Goal: Task Accomplishment & Management: Use online tool/utility

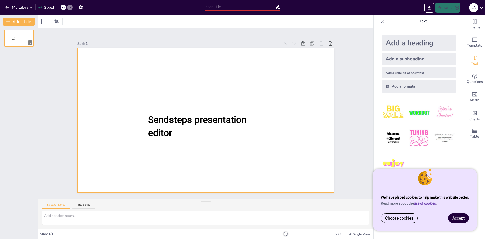
type input "New Sendsteps"
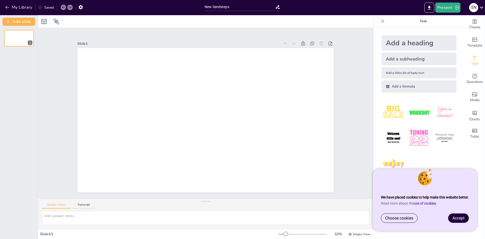
click at [458, 219] on span "Accept" at bounding box center [458, 217] width 12 height 5
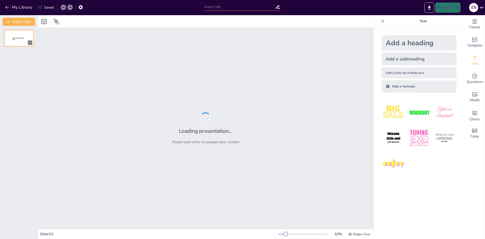
type input "Imported Presentación1.pptx"
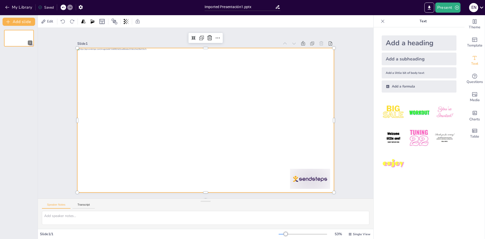
click at [218, 78] on div at bounding box center [205, 120] width 270 height 170
click at [482, 6] on icon at bounding box center [481, 7] width 7 height 7
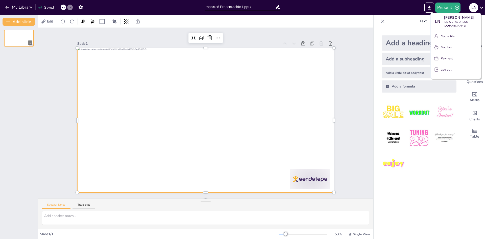
click at [315, 41] on div at bounding box center [242, 119] width 485 height 239
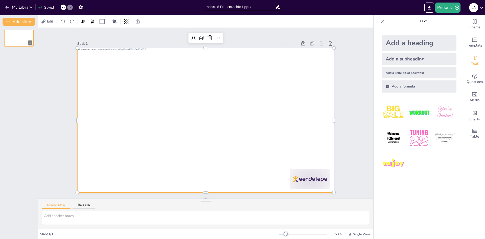
click at [388, 117] on img at bounding box center [393, 112] width 23 height 23
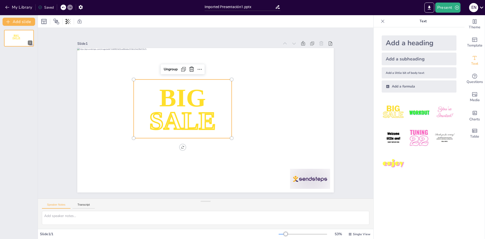
click at [388, 117] on img at bounding box center [393, 112] width 23 height 23
drag, startPoint x: 189, startPoint y: 67, endPoint x: 191, endPoint y: 68, distance: 2.6
click at [202, 67] on icon at bounding box center [206, 67] width 8 height 8
click at [199, 87] on span "BIG" at bounding box center [191, 89] width 54 height 44
click at [216, 65] on icon at bounding box center [220, 69] width 9 height 9
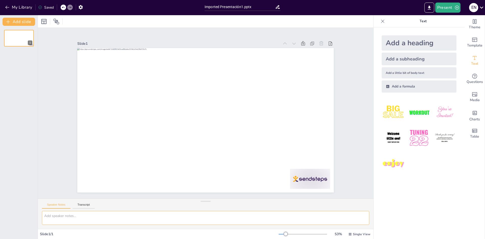
click at [53, 222] on textarea at bounding box center [205, 218] width 327 height 14
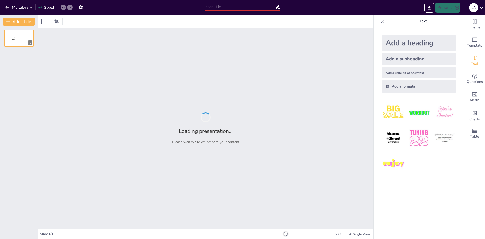
type input "Understanding the Steps Involved in the Process"
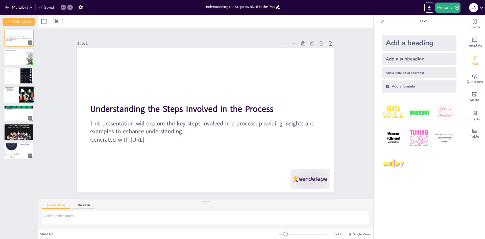
click at [21, 95] on div at bounding box center [26, 94] width 34 height 17
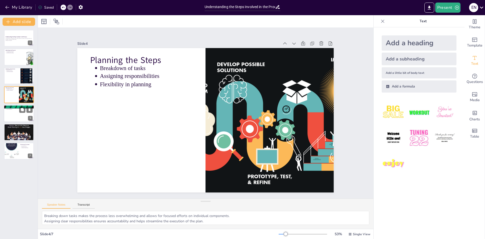
click at [18, 119] on div at bounding box center [19, 113] width 30 height 17
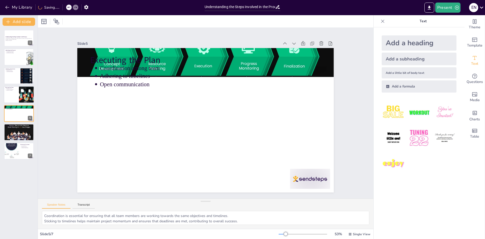
click at [12, 94] on div at bounding box center [19, 94] width 30 height 17
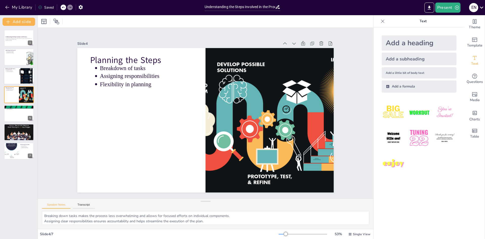
click at [9, 75] on div at bounding box center [19, 75] width 30 height 17
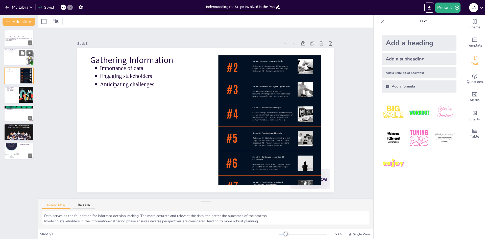
click at [13, 58] on div at bounding box center [19, 57] width 30 height 17
type textarea "The purpose of a process acts as a compass, guiding all subsequent actions. Wit…"
